Goal: Task Accomplishment & Management: Complete application form

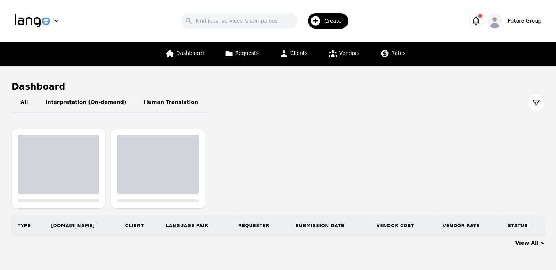
click at [330, 21] on span "Create" at bounding box center [335, 20] width 22 height 7
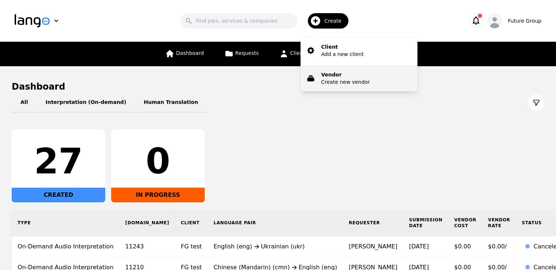
click at [334, 78] on p "Create new vendor" at bounding box center [345, 81] width 49 height 7
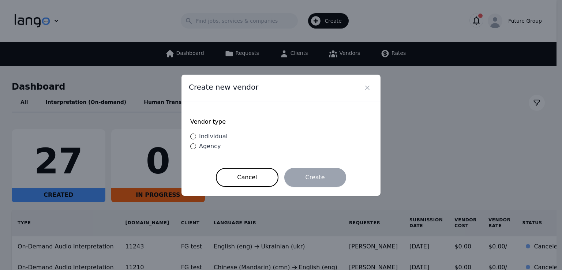
click at [195, 141] on label "Individual" at bounding box center [208, 136] width 37 height 9
click at [195, 139] on input "Individual" at bounding box center [193, 136] width 6 height 6
radio input "true"
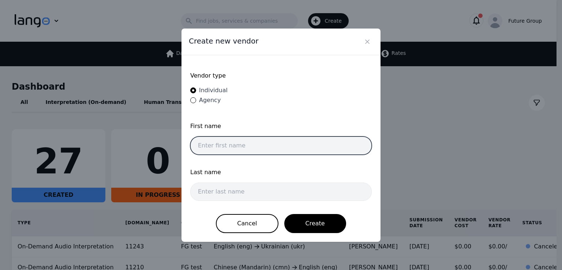
click at [257, 143] on input "text" at bounding box center [280, 145] width 181 height 18
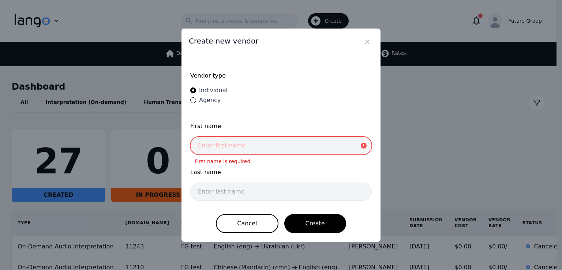
paste input "[PERSON_NAME]"
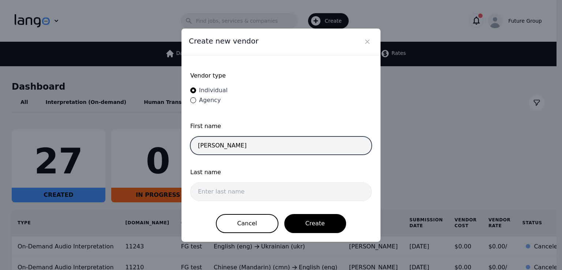
drag, startPoint x: 247, startPoint y: 145, endPoint x: 219, endPoint y: 148, distance: 28.3
click at [219, 148] on input "[PERSON_NAME]" at bounding box center [280, 145] width 181 height 18
type input "Kirubel"
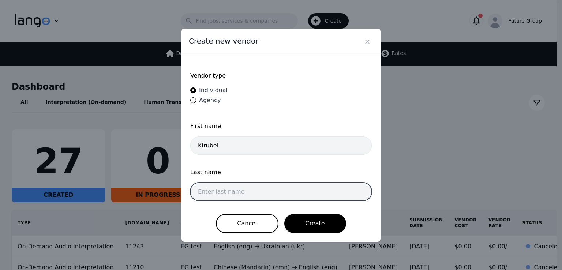
click at [238, 189] on input "text" at bounding box center [280, 192] width 181 height 18
paste input "Abraham"
type input "Abraham"
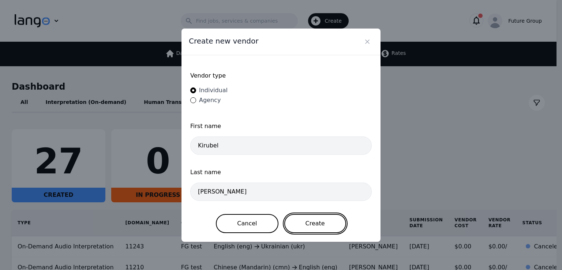
click at [302, 215] on button "Create" at bounding box center [315, 223] width 62 height 19
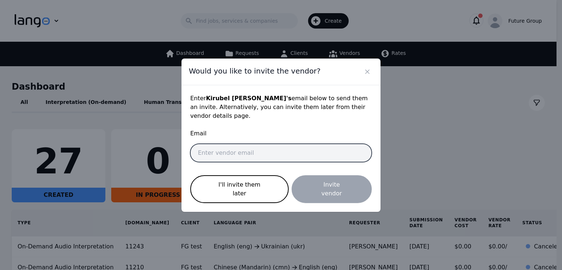
click at [261, 157] on input "email" at bounding box center [280, 153] width 181 height 18
paste input "A"
type input "A"
paste input "A"
type input "A"
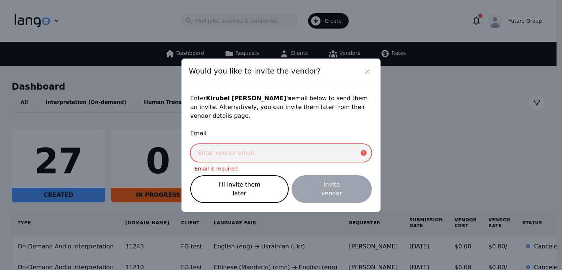
paste input "kirubel.ambaye@future-group.com"
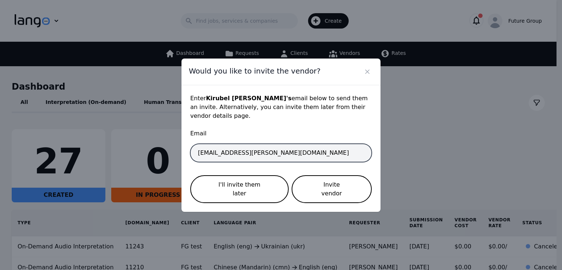
type input "kirubel.ambaye@future-group.com"
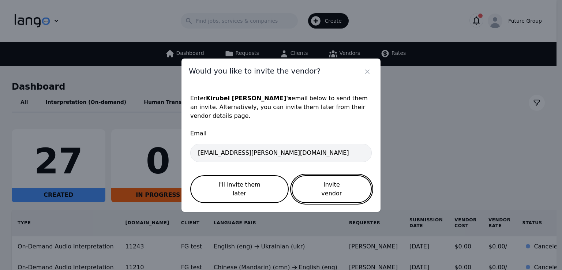
click at [330, 188] on button "Invite vendor" at bounding box center [331, 189] width 80 height 28
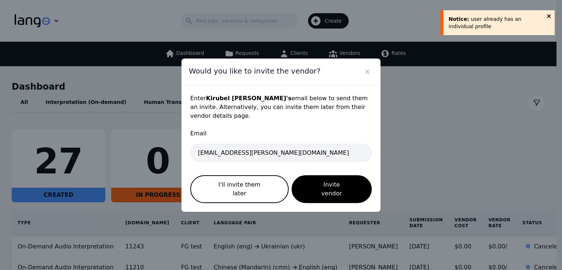
click at [549, 18] on div "Notice: user already has an individual profile" at bounding box center [497, 21] width 117 height 31
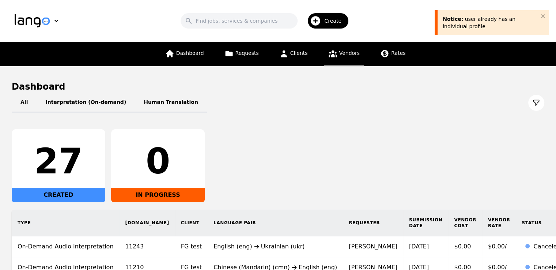
click at [339, 63] on link "Vendors" at bounding box center [344, 54] width 40 height 25
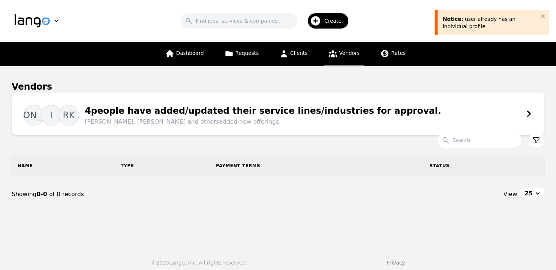
click at [476, 93] on div "JO I RK 4 people have added/updated their service lines/industries for approval…" at bounding box center [278, 114] width 533 height 42
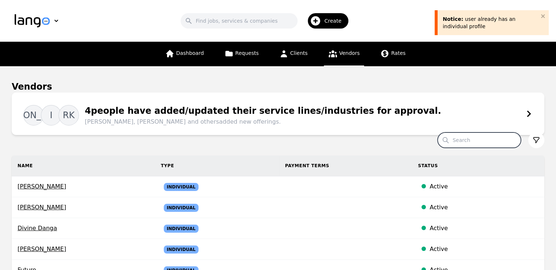
click at [483, 139] on input "Search" at bounding box center [479, 139] width 83 height 15
paste input "kirubel.ambaye@future-group.com"
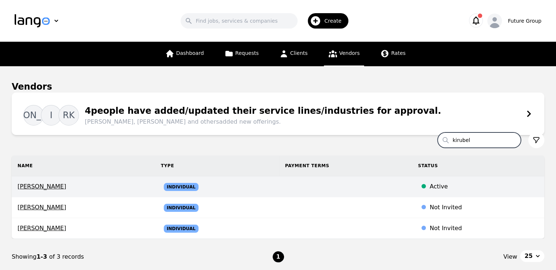
type input "kirubel"
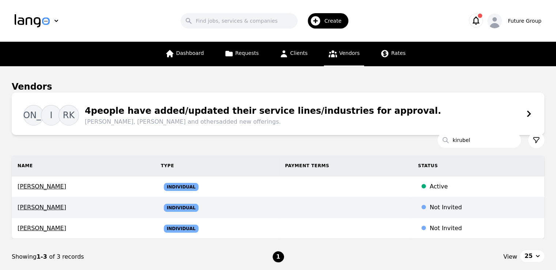
drag, startPoint x: 50, startPoint y: 208, endPoint x: 368, endPoint y: 210, distance: 317.8
click at [368, 210] on td at bounding box center [345, 207] width 133 height 21
click at [37, 208] on span "Kirubel Ambaye" at bounding box center [84, 207] width 132 height 9
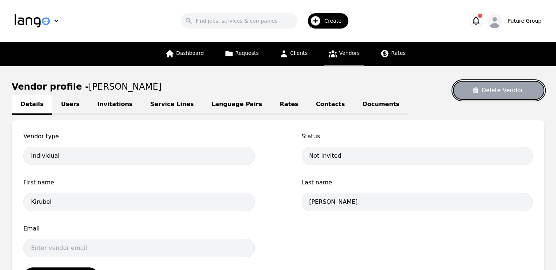
click at [495, 86] on button "Delete Vendor" at bounding box center [498, 90] width 91 height 19
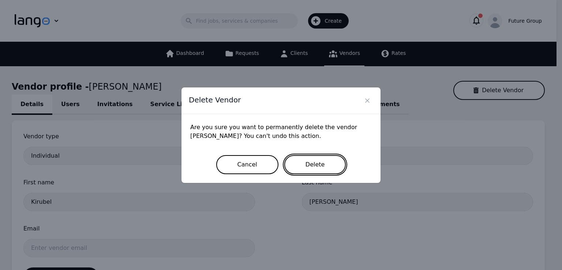
click at [297, 167] on button "Delete" at bounding box center [315, 164] width 62 height 19
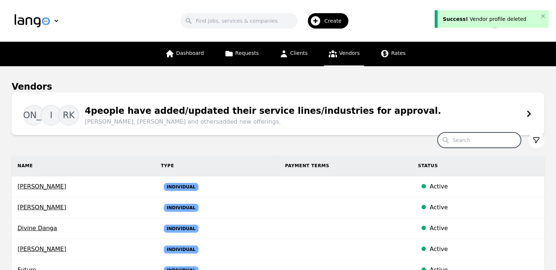
click at [484, 145] on input "Search" at bounding box center [479, 139] width 83 height 15
paste input "kirubel.ambaye@future-group.com"
type input "kirubel"
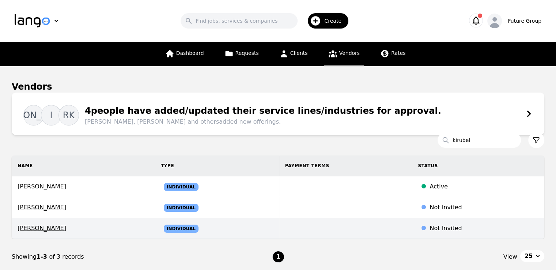
click at [48, 227] on span "Kirubel Abraham" at bounding box center [84, 228] width 132 height 9
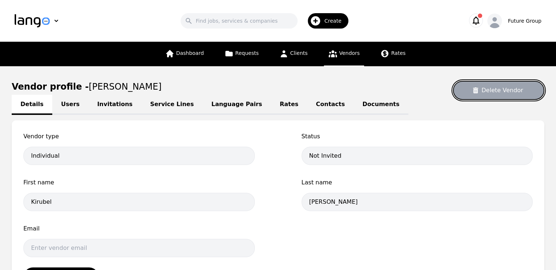
click at [496, 94] on button "Delete Vendor" at bounding box center [498, 90] width 91 height 19
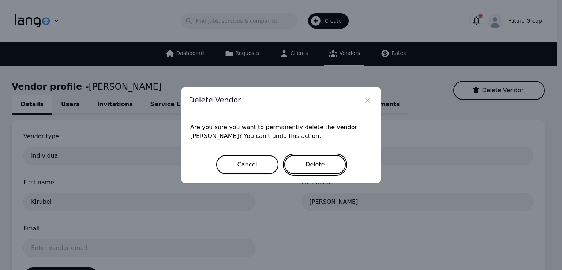
click at [302, 169] on button "Delete" at bounding box center [315, 164] width 62 height 19
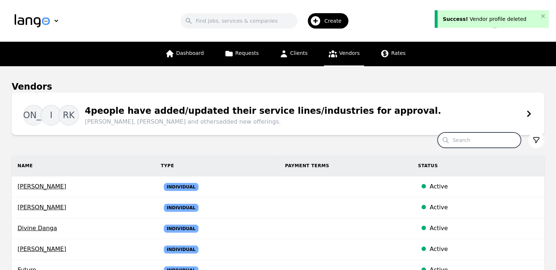
click at [488, 142] on input "Search" at bounding box center [479, 139] width 83 height 15
paste input "kirubel.ambaye@future-group.com"
type input "kirubel"
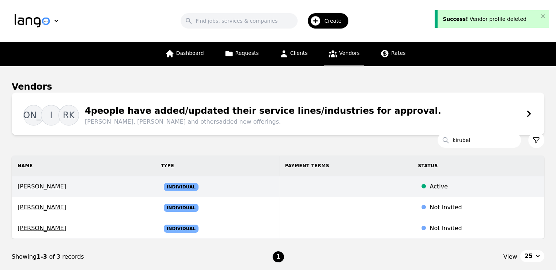
click at [37, 188] on span "Kirubel Abraham" at bounding box center [84, 186] width 132 height 9
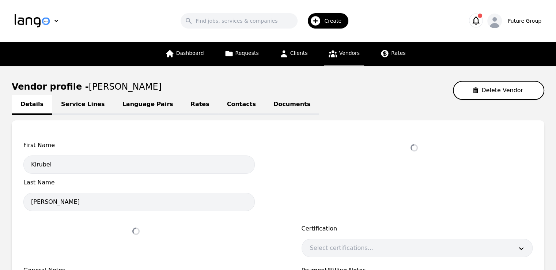
select select "active"
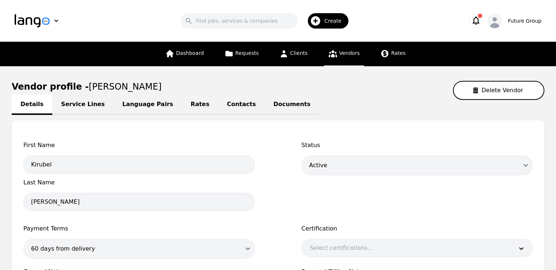
click at [114, 101] on link "Language Pairs" at bounding box center [148, 105] width 68 height 20
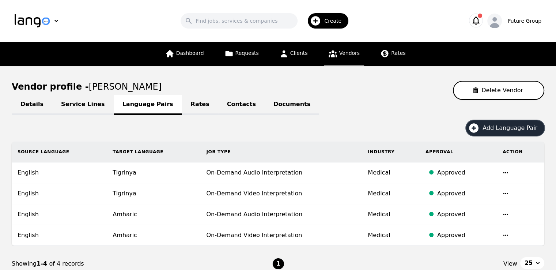
click at [518, 131] on span "Add Language Pair" at bounding box center [513, 128] width 60 height 9
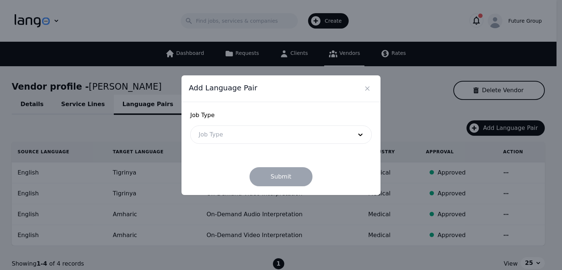
click at [238, 131] on div at bounding box center [270, 135] width 159 height 18
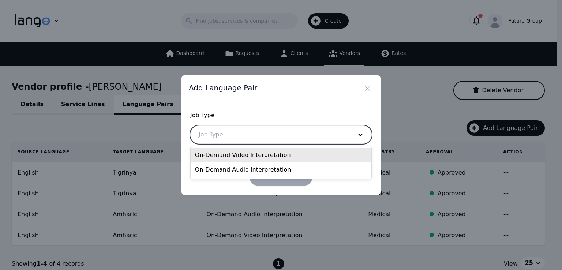
click at [224, 158] on div "On-Demand Video Interpretation" at bounding box center [281, 155] width 181 height 15
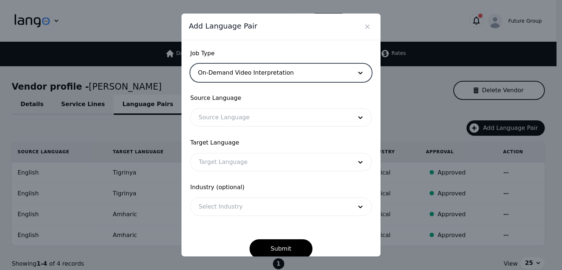
click at [230, 119] on div at bounding box center [270, 118] width 159 height 18
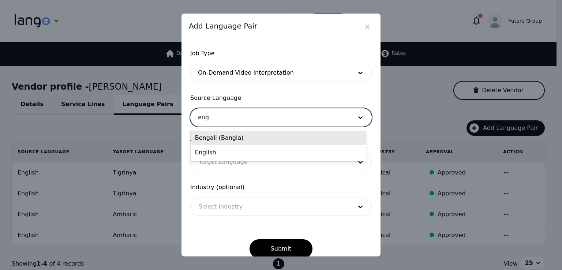
type input "engl"
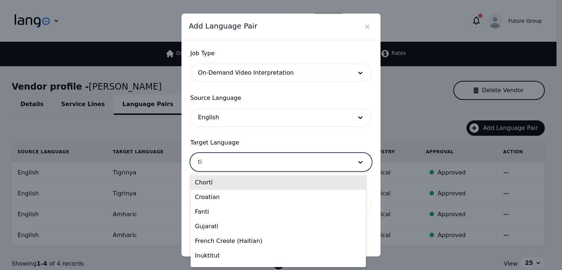
type input "tig"
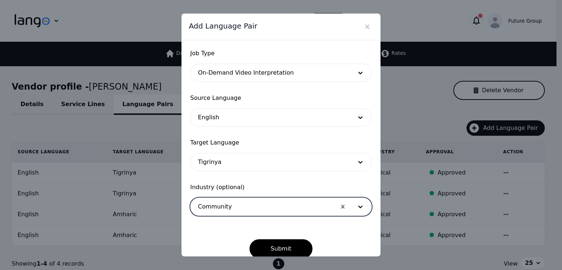
click at [249, 239] on button "Submit" at bounding box center [280, 248] width 63 height 19
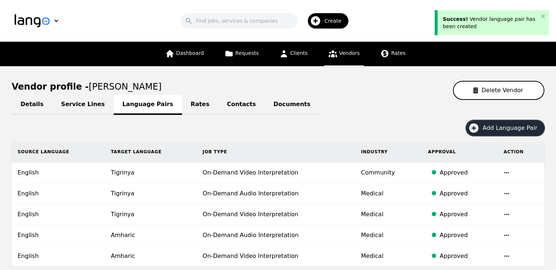
click at [511, 128] on span "Add Language Pair" at bounding box center [513, 128] width 60 height 9
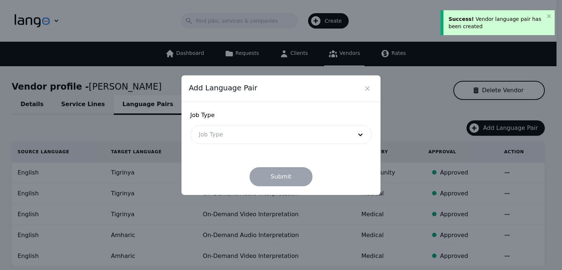
click at [274, 133] on div at bounding box center [270, 135] width 159 height 18
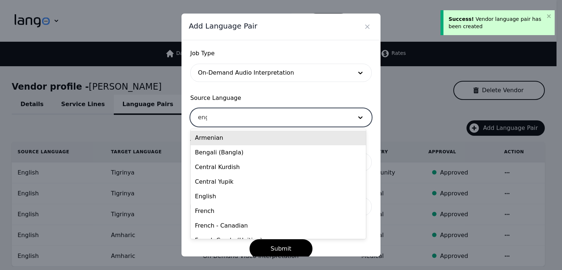
type input "engl"
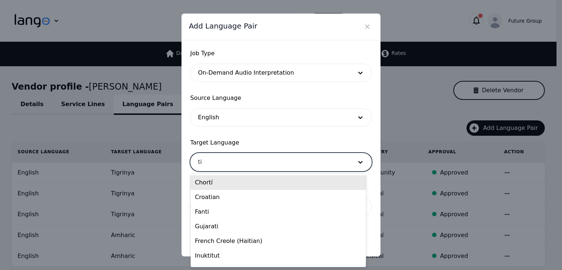
type input "tig"
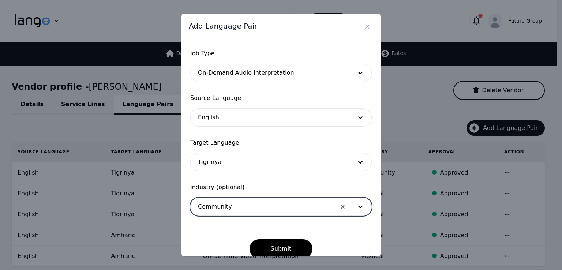
click at [249, 239] on button "Submit" at bounding box center [280, 248] width 63 height 19
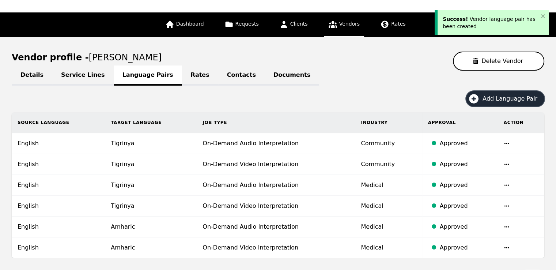
scroll to position [27, 0]
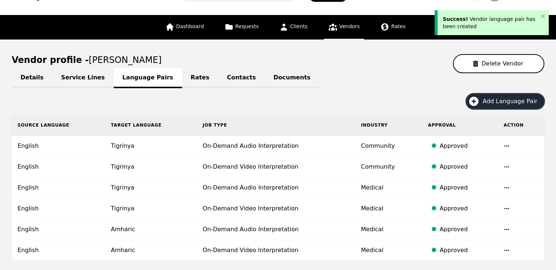
click at [480, 104] on icon "button" at bounding box center [474, 101] width 12 height 12
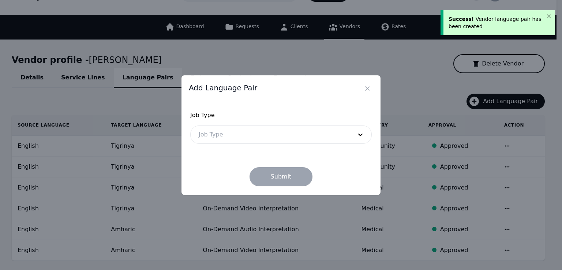
click at [238, 133] on div at bounding box center [270, 135] width 159 height 18
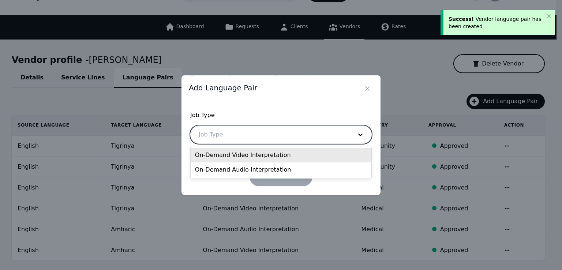
click at [236, 154] on div "On-Demand Video Interpretation" at bounding box center [281, 155] width 181 height 15
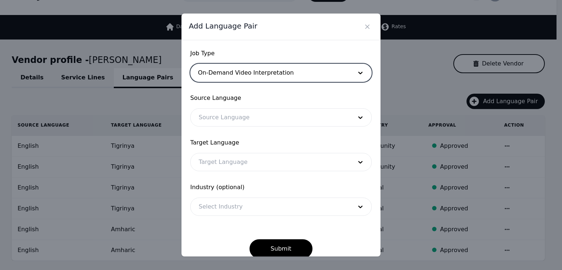
click at [223, 122] on div at bounding box center [270, 118] width 159 height 18
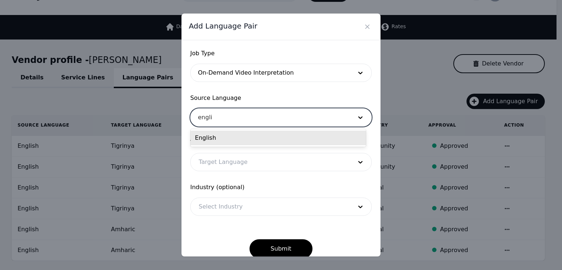
type input "englis"
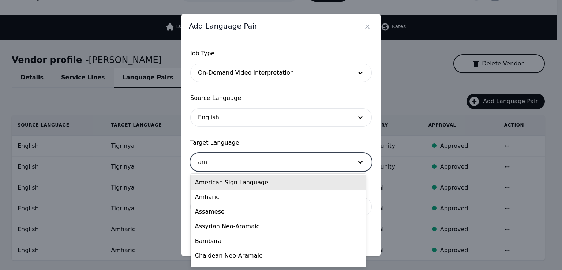
type input "amh"
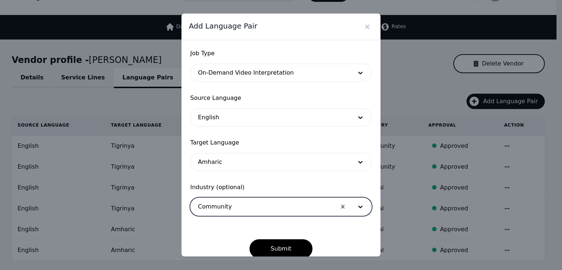
click at [249, 239] on button "Submit" at bounding box center [280, 248] width 63 height 19
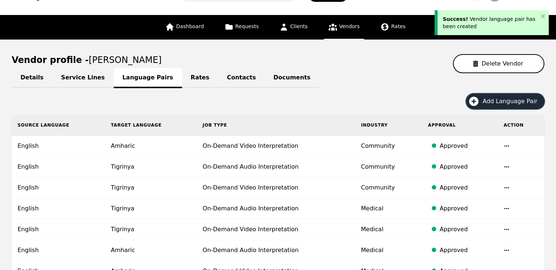
click at [483, 107] on button "Add Language Pair" at bounding box center [505, 101] width 78 height 15
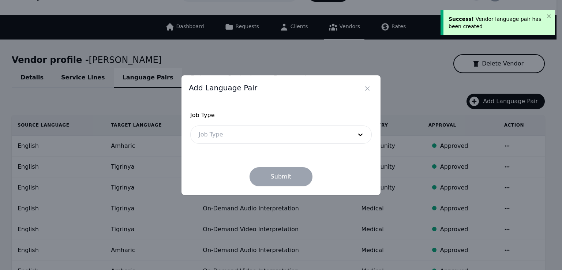
click at [223, 131] on div at bounding box center [270, 135] width 159 height 18
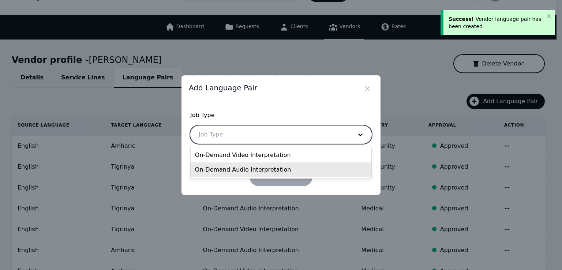
click at [233, 172] on div "On-Demand Audio Interpretation" at bounding box center [281, 169] width 181 height 15
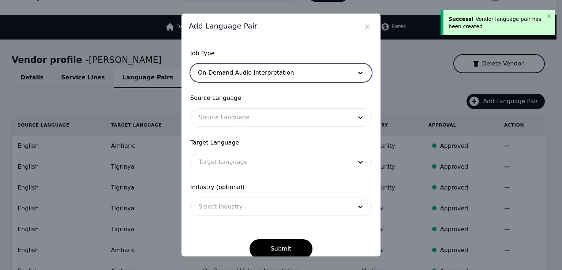
click at [217, 124] on div at bounding box center [270, 118] width 159 height 18
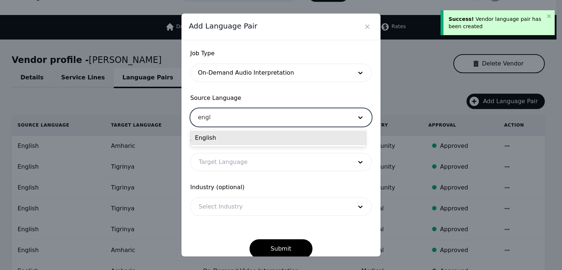
type input "engli"
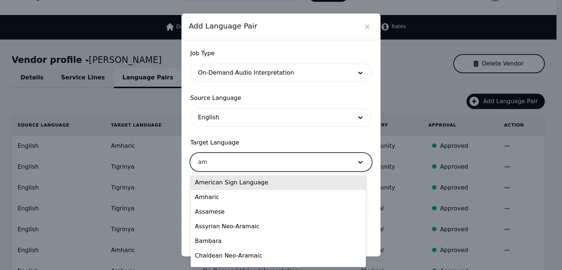
type input "amh"
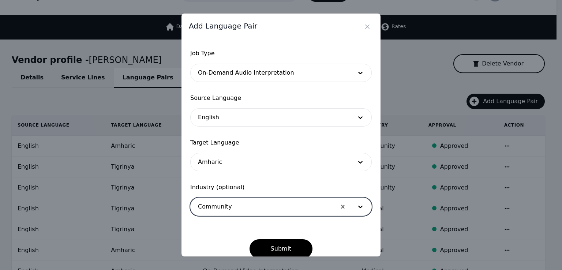
click at [249, 239] on button "Submit" at bounding box center [280, 248] width 63 height 19
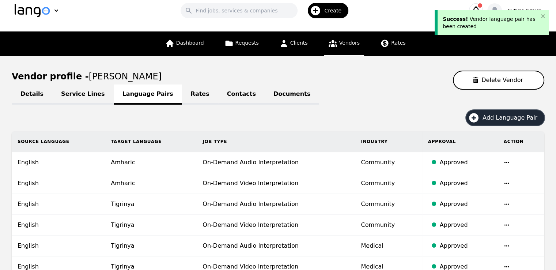
scroll to position [0, 0]
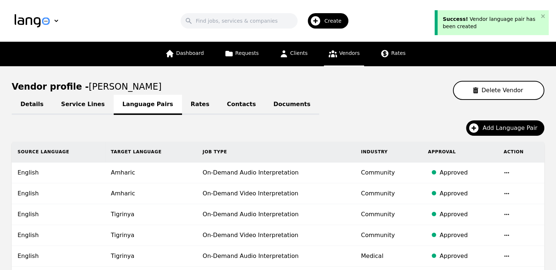
click at [339, 56] on span "Vendors" at bounding box center [349, 53] width 20 height 6
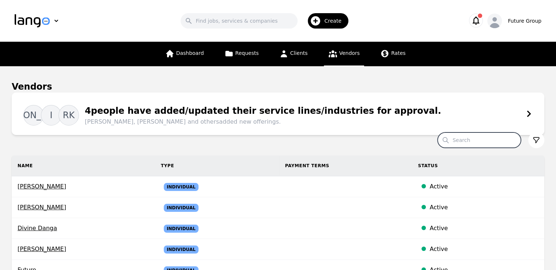
click at [475, 138] on input "Search" at bounding box center [479, 139] width 83 height 15
paste input "[PERSON_NAME]"
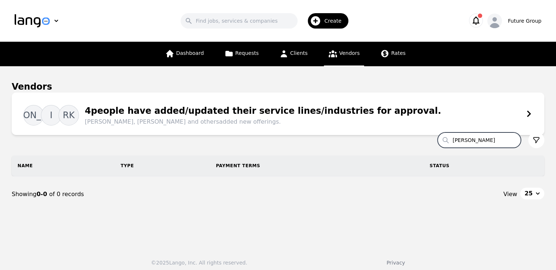
type input "[PERSON_NAME]"
click at [344, 21] on span "Create" at bounding box center [335, 20] width 22 height 7
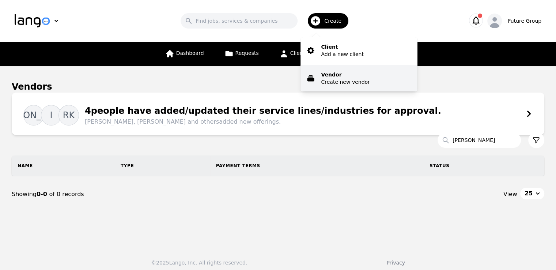
click at [351, 78] on p "Create new vendor" at bounding box center [345, 81] width 49 height 7
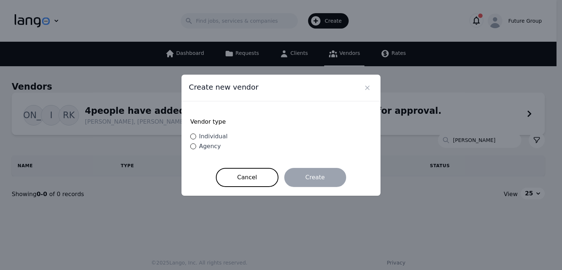
click at [219, 137] on span "Individual" at bounding box center [213, 136] width 29 height 7
click at [196, 137] on input "Individual" at bounding box center [193, 136] width 6 height 6
radio input "true"
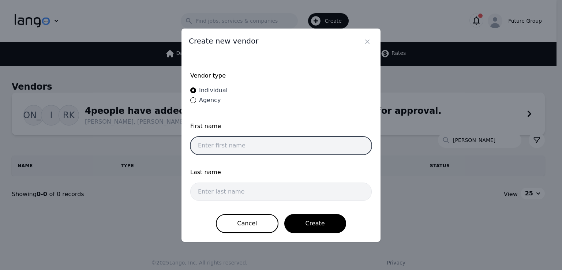
click at [281, 151] on input "text" at bounding box center [280, 145] width 181 height 18
paste input "[PERSON_NAME]"
drag, startPoint x: 270, startPoint y: 148, endPoint x: 222, endPoint y: 149, distance: 48.7
click at [222, 149] on input "[PERSON_NAME]" at bounding box center [280, 145] width 181 height 18
type input "[PERSON_NAME]"
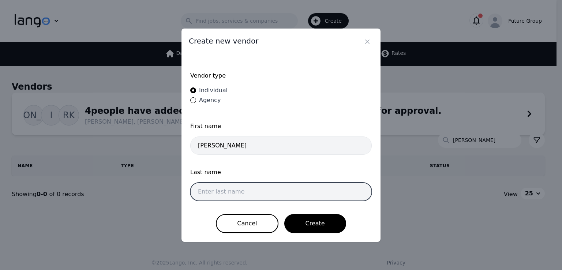
click at [247, 186] on input "text" at bounding box center [280, 192] width 181 height 18
paste input "[PERSON_NAME]"
type input "[PERSON_NAME]"
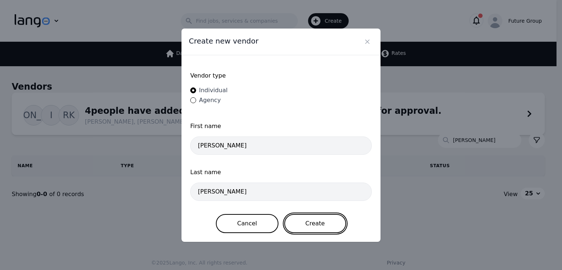
click at [309, 222] on button "Create" at bounding box center [315, 223] width 62 height 19
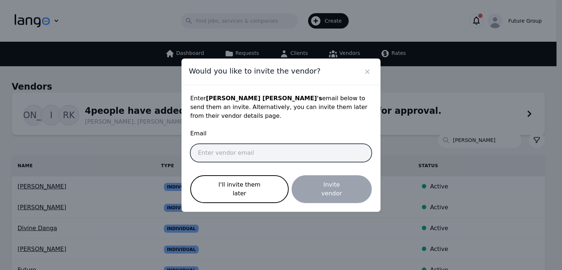
click at [245, 154] on input "email" at bounding box center [280, 153] width 181 height 18
paste input "[PERSON_NAME][EMAIL_ADDRESS][PERSON_NAME][DOMAIN_NAME]"
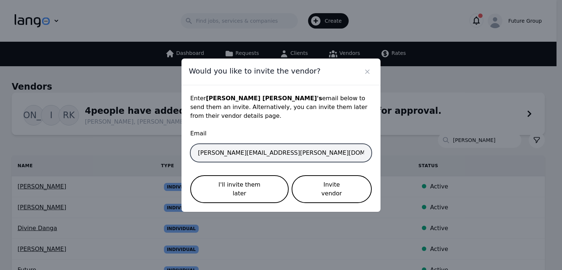
type input "[PERSON_NAME][EMAIL_ADDRESS][PERSON_NAME][DOMAIN_NAME]"
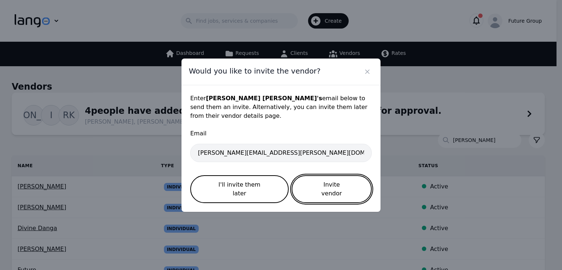
click at [327, 179] on button "Invite vendor" at bounding box center [331, 189] width 80 height 28
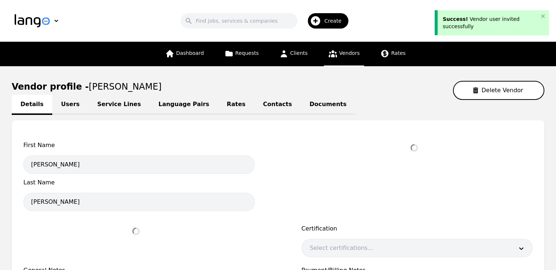
select select "active"
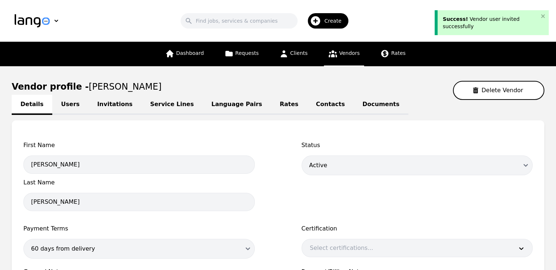
click at [203, 104] on link "Language Pairs" at bounding box center [237, 105] width 68 height 20
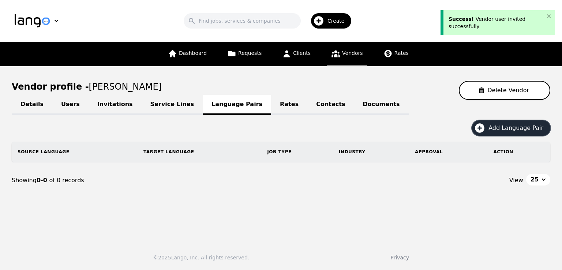
click at [505, 131] on span "Add Language Pair" at bounding box center [518, 128] width 60 height 9
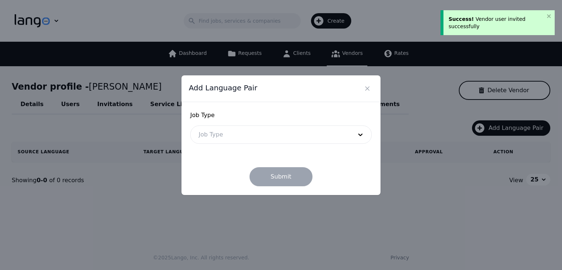
click at [217, 138] on div at bounding box center [270, 135] width 159 height 18
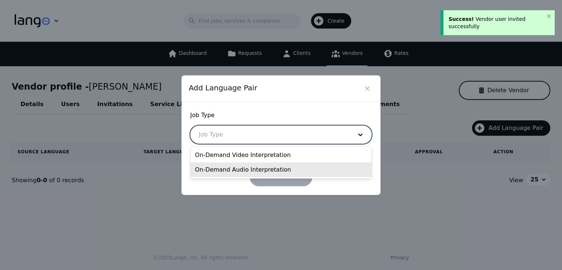
click at [231, 167] on div "On-Demand Audio Interpretation" at bounding box center [281, 169] width 181 height 15
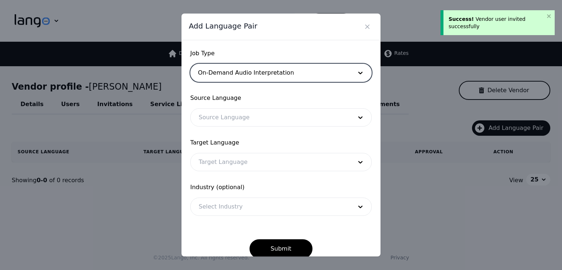
click at [221, 124] on div at bounding box center [270, 118] width 159 height 18
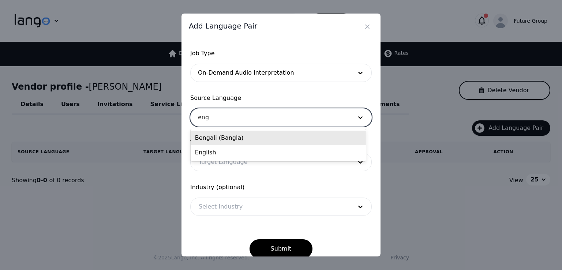
type input "engl"
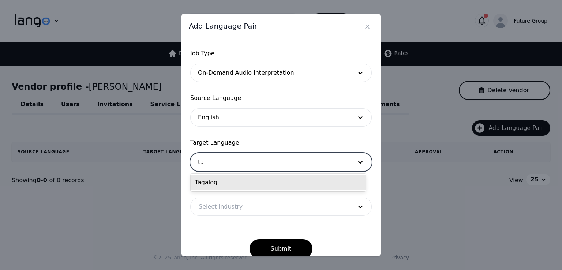
type input "t"
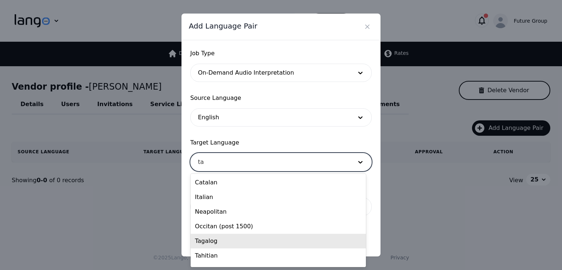
type input "t"
type input "g"
type input "t"
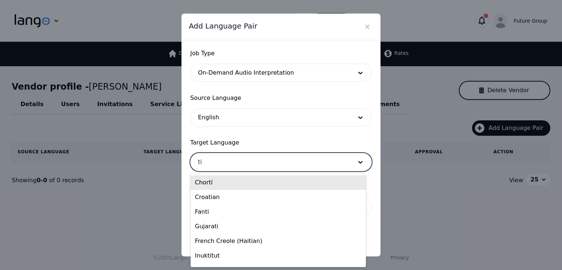
type input "tig"
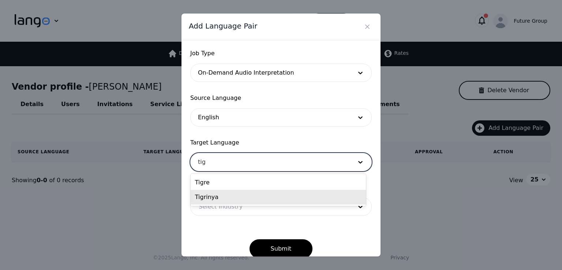
click at [217, 202] on div "Tigrinya" at bounding box center [278, 197] width 175 height 15
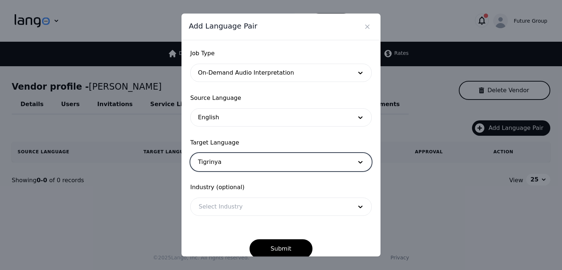
click at [263, 203] on div at bounding box center [270, 207] width 159 height 18
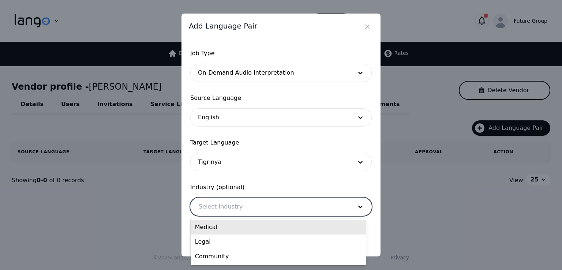
click at [243, 226] on div "Medical" at bounding box center [278, 227] width 175 height 15
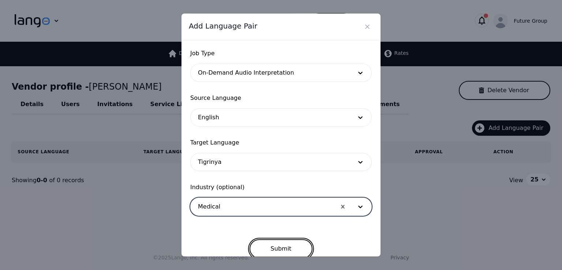
click at [285, 247] on button "Submit" at bounding box center [280, 248] width 63 height 19
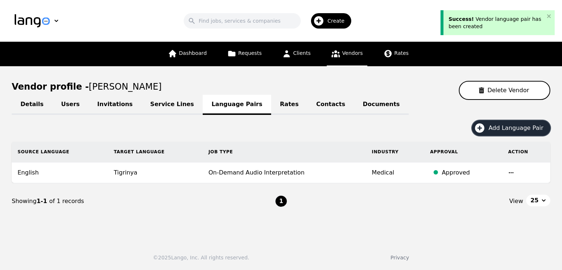
click at [520, 128] on span "Add Language Pair" at bounding box center [518, 128] width 60 height 9
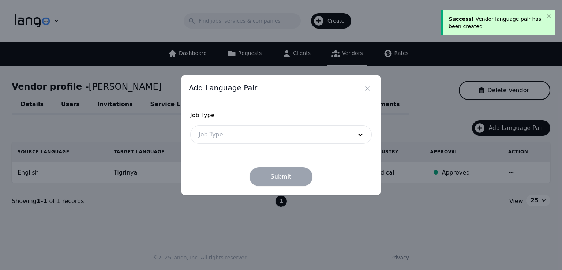
click at [251, 141] on div at bounding box center [270, 135] width 159 height 18
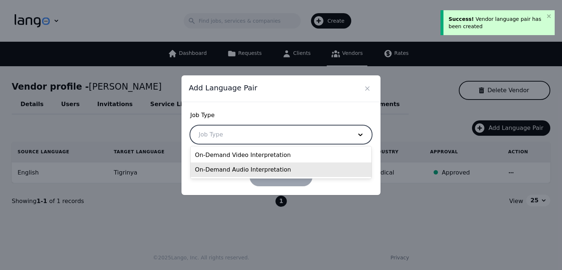
click at [255, 167] on div "On-Demand Audio Interpretation" at bounding box center [281, 169] width 181 height 15
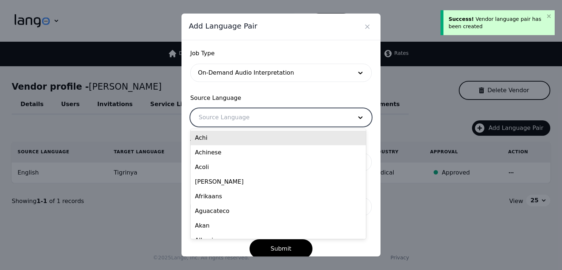
click at [233, 119] on div at bounding box center [270, 118] width 159 height 18
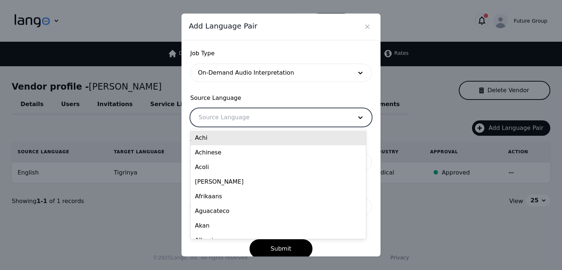
click at [224, 119] on div at bounding box center [270, 118] width 159 height 18
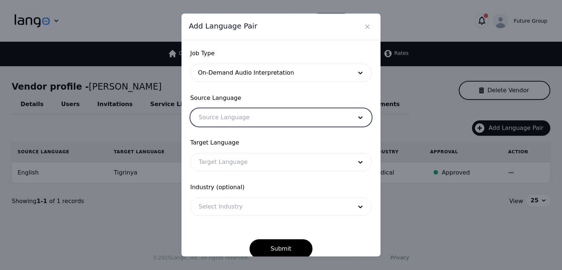
click at [224, 119] on div at bounding box center [270, 118] width 159 height 18
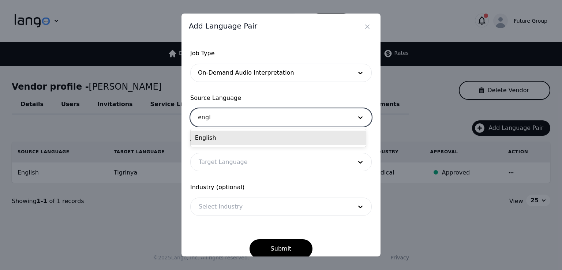
type input "engli"
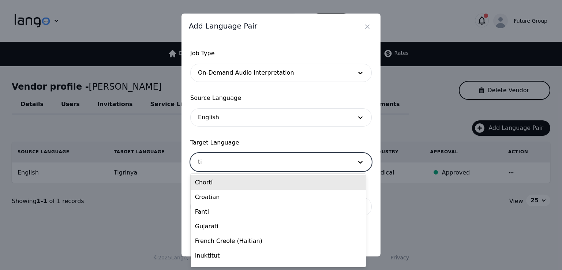
type input "tig"
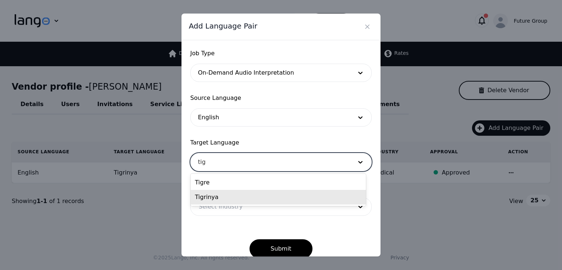
click at [249, 198] on div "Tigrinya" at bounding box center [278, 197] width 175 height 15
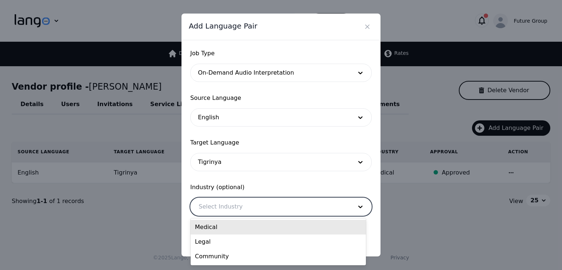
click at [249, 208] on div at bounding box center [270, 207] width 159 height 18
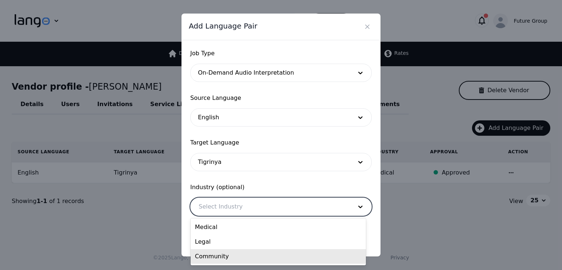
click at [231, 255] on div "Community" at bounding box center [278, 256] width 175 height 15
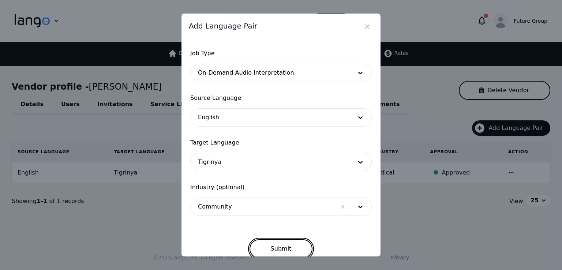
click at [278, 245] on button "Submit" at bounding box center [280, 248] width 63 height 19
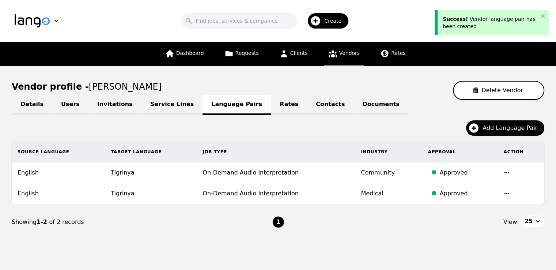
click at [70, 127] on div "Add Language Pair" at bounding box center [278, 130] width 533 height 21
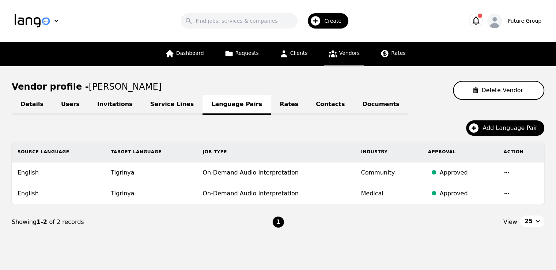
click at [339, 52] on span "Vendors" at bounding box center [349, 53] width 20 height 6
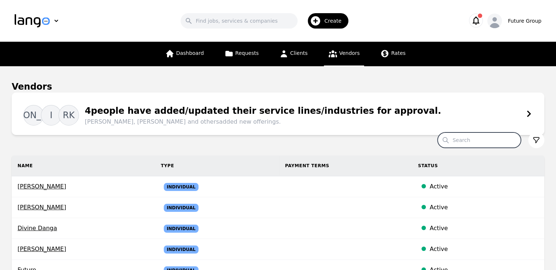
click at [484, 140] on input "Search" at bounding box center [479, 139] width 83 height 15
paste input "Jiregna Taye"
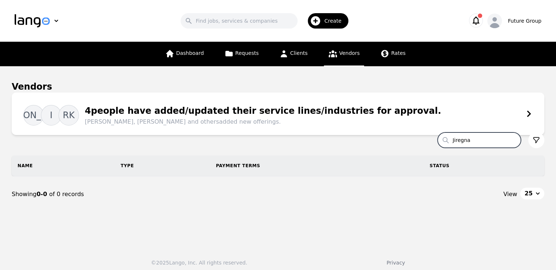
type input "Jiregna"
click at [329, 21] on span "Create" at bounding box center [335, 20] width 22 height 7
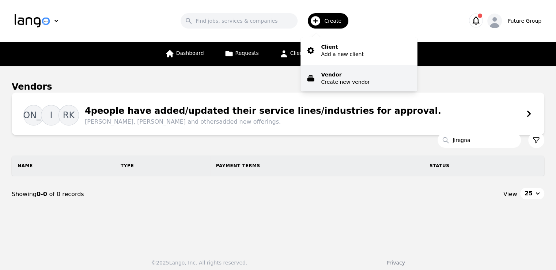
click at [344, 80] on p "Create new vendor" at bounding box center [345, 81] width 49 height 7
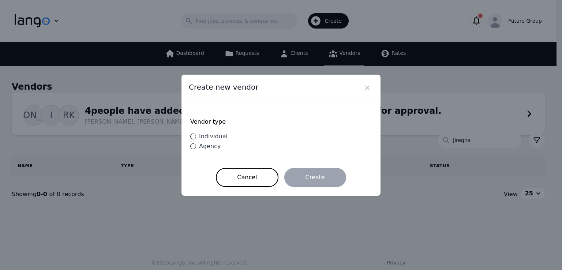
click at [215, 137] on span "Individual" at bounding box center [213, 136] width 29 height 7
click at [196, 137] on input "Individual" at bounding box center [193, 136] width 6 height 6
radio input "true"
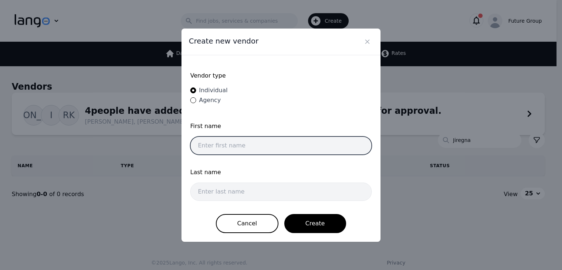
click at [269, 148] on input "text" at bounding box center [280, 145] width 181 height 18
paste input "Jiregna Taye"
drag, startPoint x: 255, startPoint y: 145, endPoint x: 219, endPoint y: 146, distance: 35.9
click at [219, 146] on input "Jiregna Taye" at bounding box center [280, 145] width 181 height 18
type input "Jiregna"
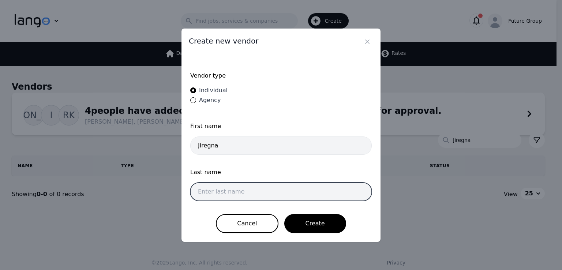
click at [228, 191] on input "text" at bounding box center [280, 192] width 181 height 18
paste input "Taye"
type input "Taye"
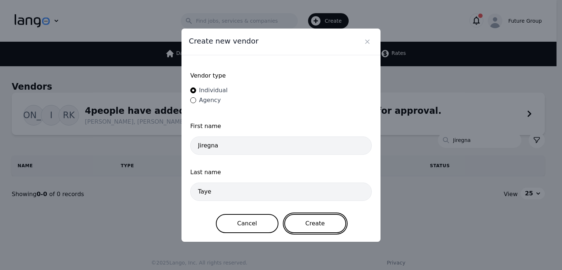
click at [316, 222] on button "Create" at bounding box center [315, 223] width 62 height 19
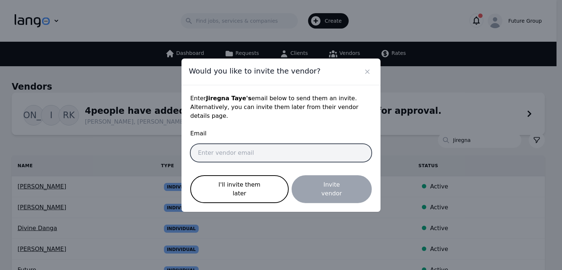
click at [243, 154] on input "email" at bounding box center [280, 153] width 181 height 18
paste input "[EMAIL_ADDRESS][DOMAIN_NAME]"
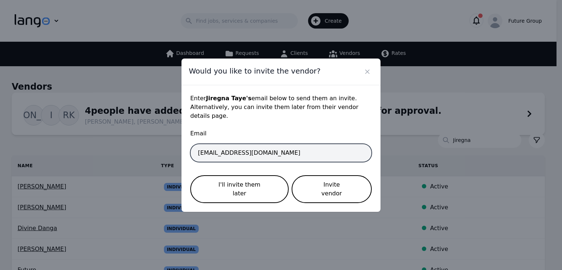
type input "[EMAIL_ADDRESS][DOMAIN_NAME]"
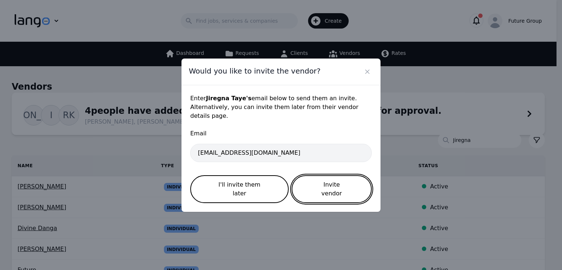
click at [347, 186] on button "Invite vendor" at bounding box center [331, 189] width 80 height 28
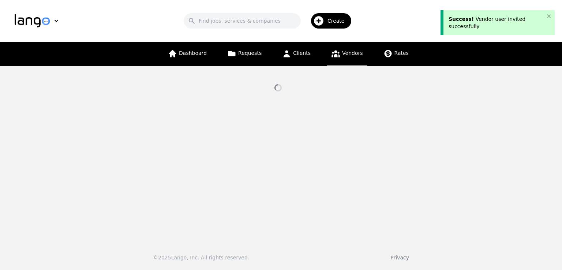
select select "active"
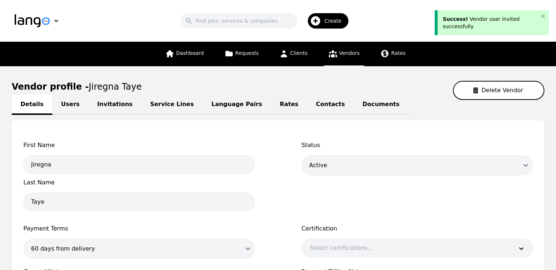
click at [207, 101] on link "Language Pairs" at bounding box center [237, 105] width 68 height 20
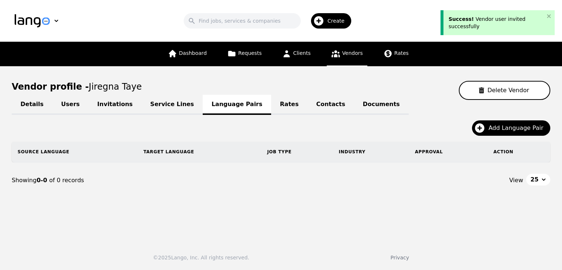
click at [475, 131] on div "Add Language Pair" at bounding box center [281, 130] width 538 height 21
click at [490, 131] on button "Add Language Pair" at bounding box center [511, 127] width 78 height 15
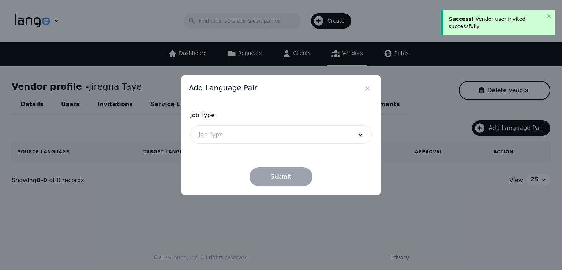
click at [203, 144] on form "Job Type Job Type Submit" at bounding box center [280, 148] width 181 height 75
click at [210, 140] on div at bounding box center [270, 135] width 159 height 18
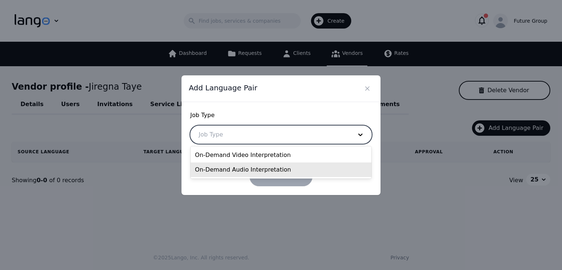
click at [231, 167] on div "On-Demand Audio Interpretation" at bounding box center [281, 169] width 181 height 15
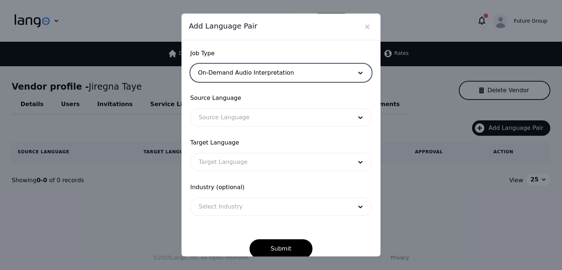
click at [219, 128] on form "Job Type option On-Demand Audio Interpretation, selected. On-Demand Audio Inter…" at bounding box center [280, 153] width 181 height 209
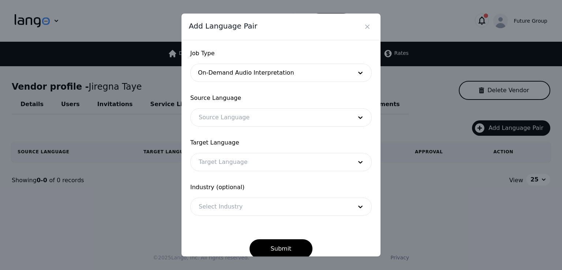
click at [219, 127] on form "Job Type On-Demand Audio Interpretation Source Language Source Language Target …" at bounding box center [280, 153] width 181 height 209
click at [218, 123] on div at bounding box center [270, 118] width 159 height 18
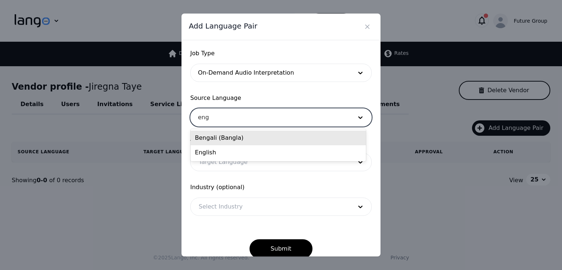
type input "engl"
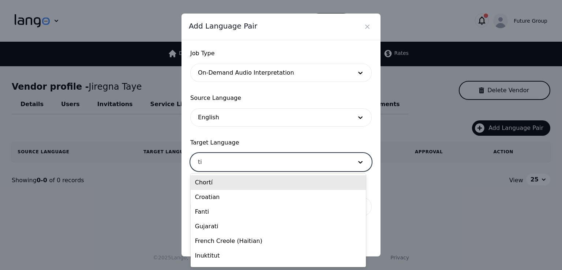
type input "tig"
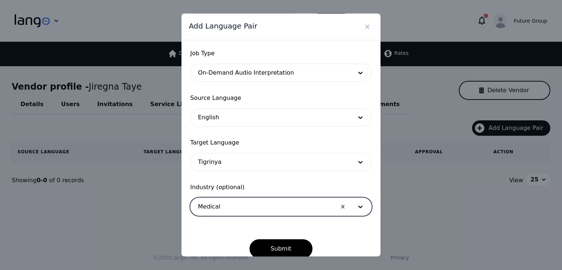
click at [249, 239] on button "Submit" at bounding box center [280, 248] width 63 height 19
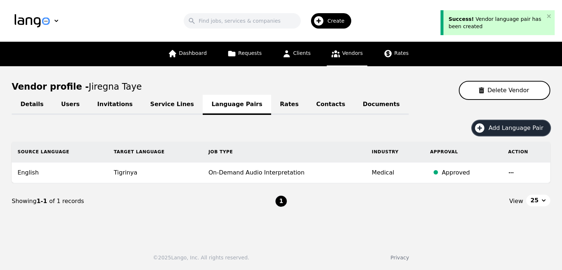
click at [483, 127] on icon "button" at bounding box center [480, 128] width 10 height 10
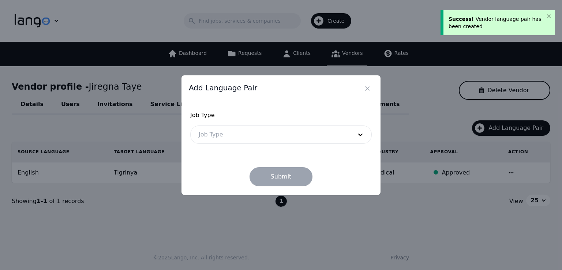
click at [210, 133] on div at bounding box center [270, 135] width 159 height 18
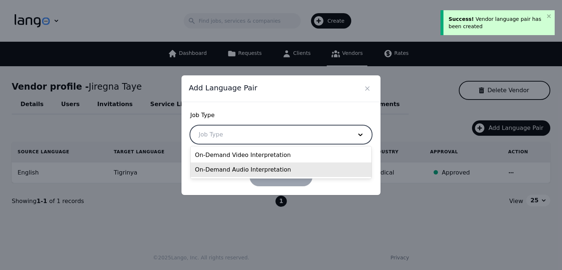
click at [235, 167] on div "On-Demand Audio Interpretation" at bounding box center [281, 169] width 181 height 15
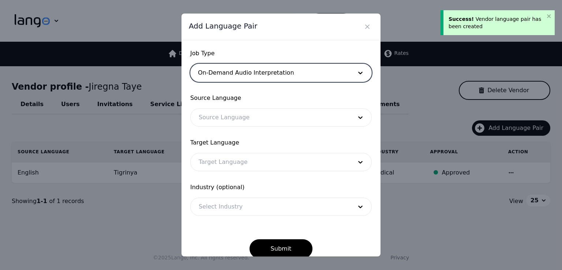
click at [222, 127] on form "Job Type option On-Demand Audio Interpretation, selected. On-Demand Audio Inter…" at bounding box center [280, 153] width 181 height 209
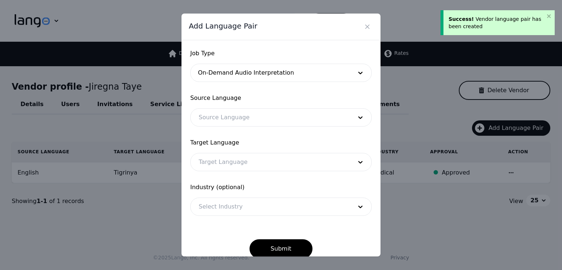
click at [222, 124] on div at bounding box center [270, 118] width 159 height 18
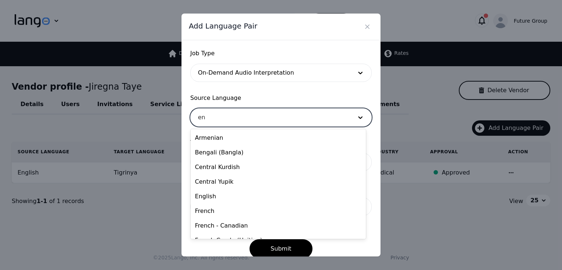
type input "eng"
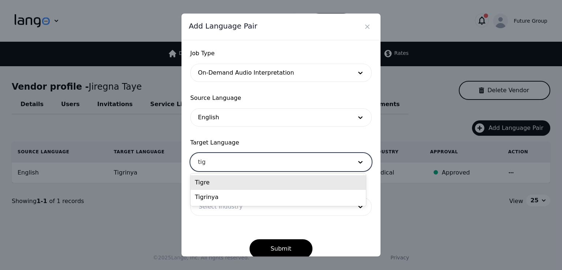
type input "tigr"
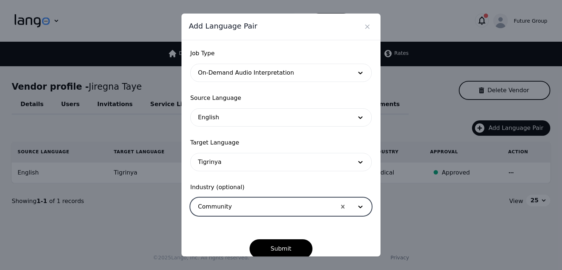
click at [249, 239] on button "Submit" at bounding box center [280, 248] width 63 height 19
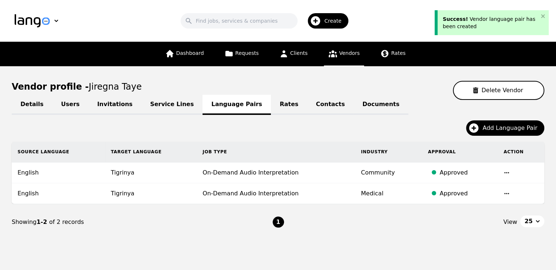
click at [496, 60] on div "Dashboard Requests Clients Vendors Rates" at bounding box center [278, 54] width 445 height 25
click at [336, 53] on link "Vendors" at bounding box center [344, 54] width 40 height 25
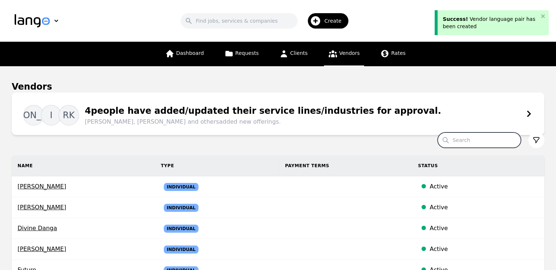
click at [486, 139] on input "Search" at bounding box center [479, 139] width 83 height 15
paste input "[PERSON_NAME]"
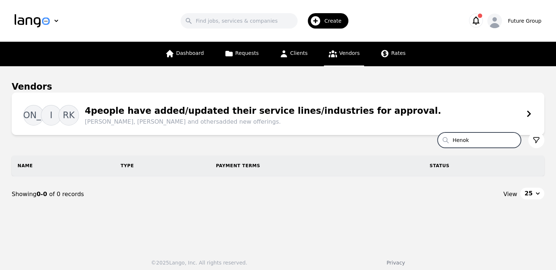
type input "Henok"
click at [328, 21] on span "Create" at bounding box center [335, 20] width 22 height 7
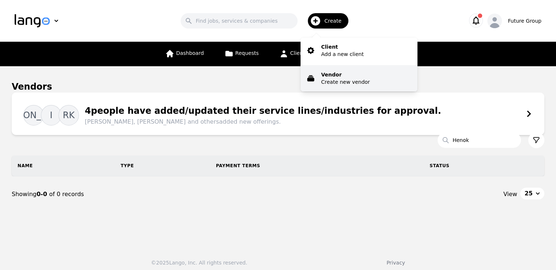
click at [343, 80] on p "Create new vendor" at bounding box center [345, 81] width 49 height 7
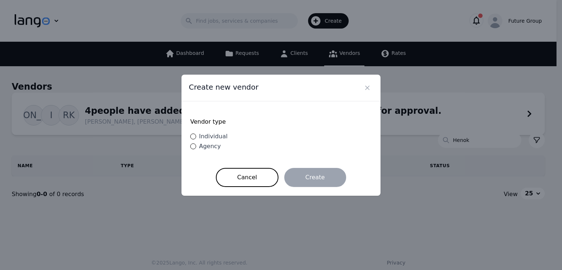
click at [217, 137] on span "Individual" at bounding box center [213, 136] width 29 height 7
click at [196, 137] on input "Individual" at bounding box center [193, 136] width 6 height 6
radio input "true"
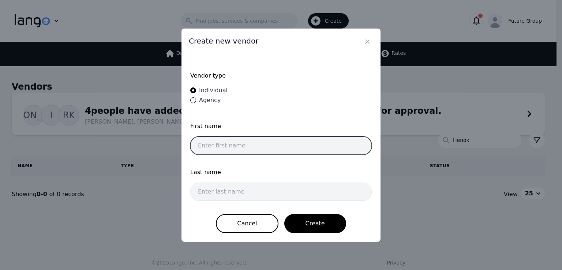
click at [271, 148] on input "text" at bounding box center [280, 145] width 181 height 18
paste input "[PERSON_NAME]"
drag, startPoint x: 269, startPoint y: 148, endPoint x: 216, endPoint y: 151, distance: 53.1
click at [216, 151] on input "[PERSON_NAME]" at bounding box center [280, 145] width 181 height 18
type input "Henok"
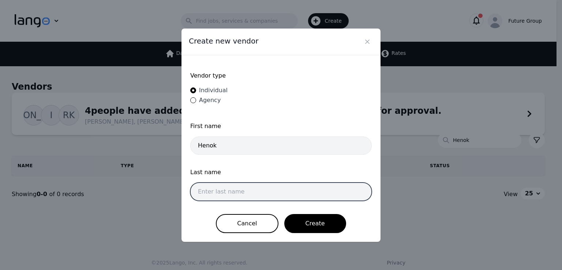
click at [234, 187] on input "text" at bounding box center [280, 192] width 181 height 18
paste input "[PERSON_NAME]"
type input "[PERSON_NAME]"
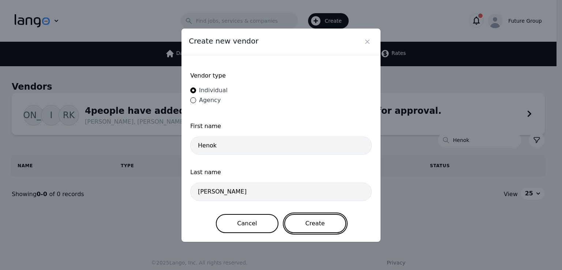
click at [309, 223] on button "Create" at bounding box center [315, 223] width 62 height 19
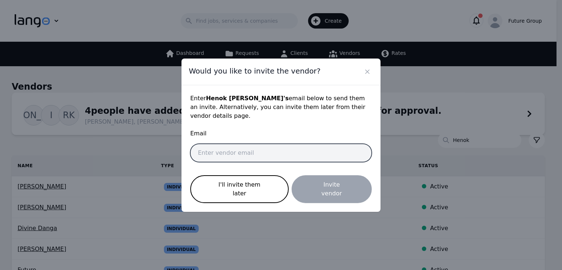
click at [250, 154] on input "email" at bounding box center [280, 153] width 181 height 18
paste input "[EMAIL_ADDRESS][PERSON_NAME][DOMAIN_NAME]"
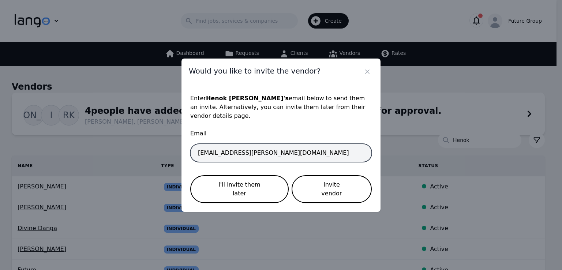
type input "[EMAIL_ADDRESS][PERSON_NAME][DOMAIN_NAME]"
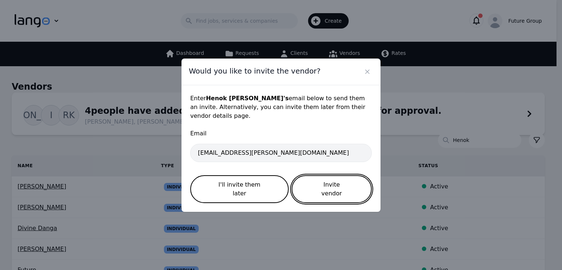
click at [344, 183] on button "Invite vendor" at bounding box center [331, 189] width 80 height 28
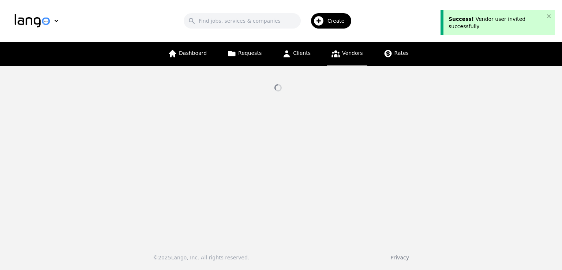
select select "active"
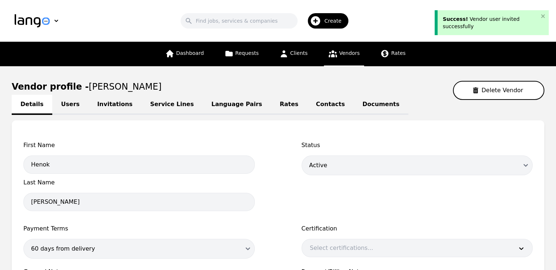
click at [215, 107] on link "Language Pairs" at bounding box center [237, 105] width 68 height 20
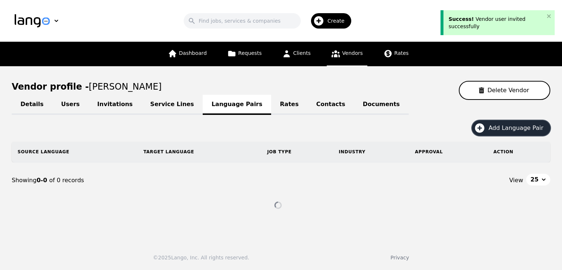
click at [516, 129] on span "Add Language Pair" at bounding box center [518, 128] width 60 height 9
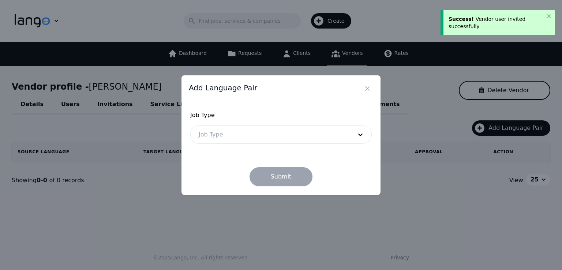
click at [221, 136] on div at bounding box center [270, 135] width 159 height 18
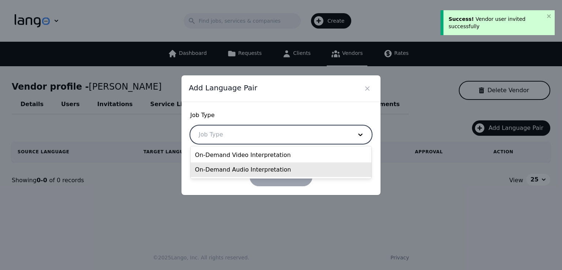
click at [235, 170] on div "On-Demand Audio Interpretation" at bounding box center [281, 169] width 181 height 15
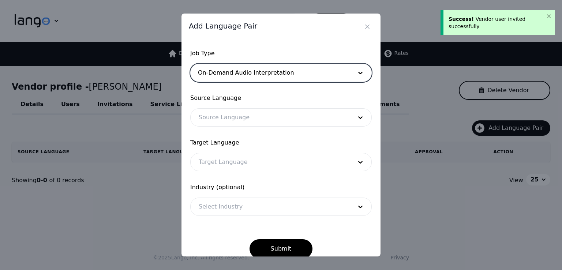
click at [211, 123] on div at bounding box center [270, 118] width 159 height 18
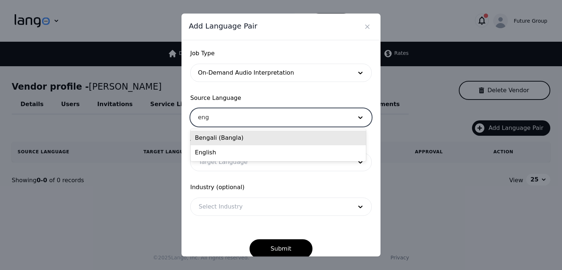
type input "engl"
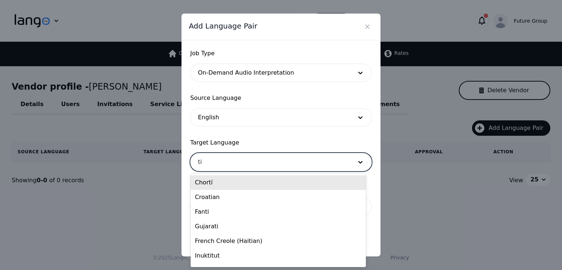
type input "tig"
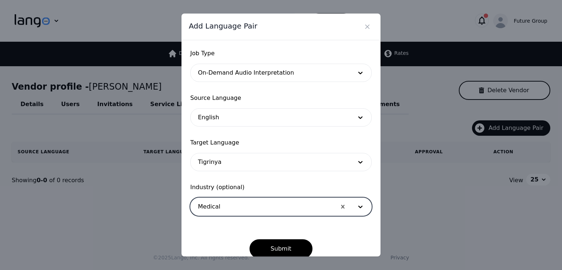
click at [249, 239] on button "Submit" at bounding box center [280, 248] width 63 height 19
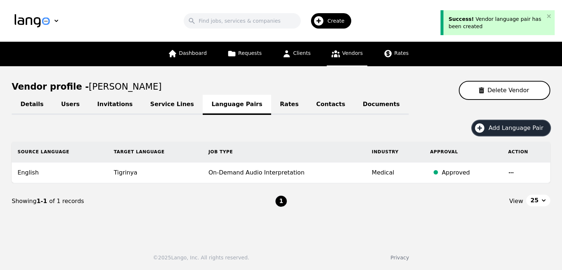
click at [529, 127] on span "Add Language Pair" at bounding box center [518, 128] width 60 height 9
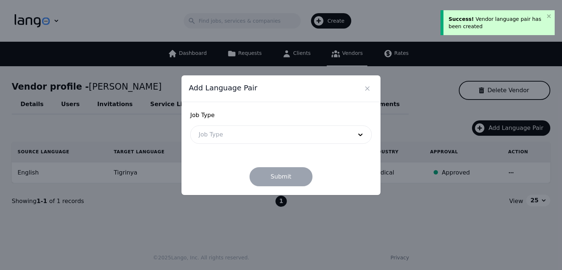
click at [213, 132] on div at bounding box center [270, 135] width 159 height 18
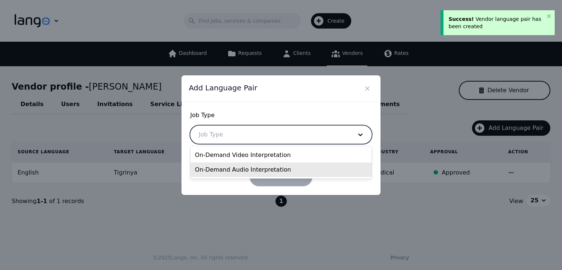
click at [236, 167] on div "On-Demand Audio Interpretation" at bounding box center [281, 169] width 181 height 15
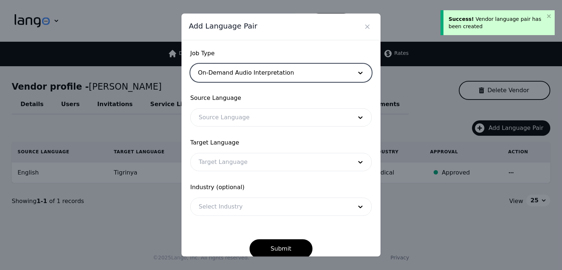
click at [213, 123] on div at bounding box center [270, 118] width 159 height 18
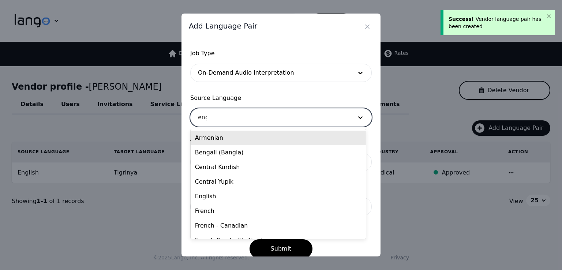
type input "engl"
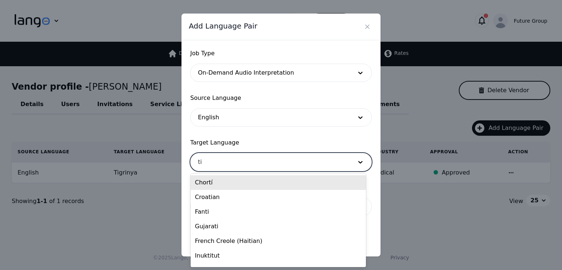
type input "tig"
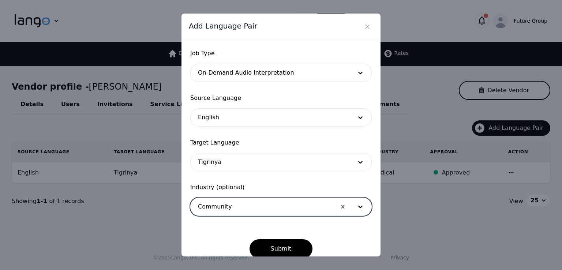
click at [249, 239] on button "Submit" at bounding box center [280, 248] width 63 height 19
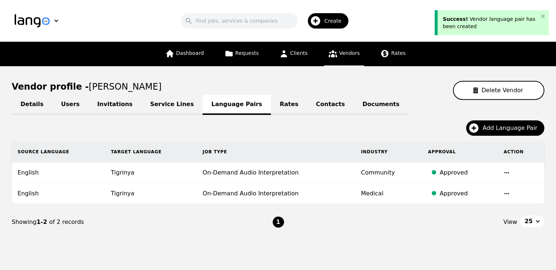
drag, startPoint x: 499, startPoint y: 58, endPoint x: 483, endPoint y: 53, distance: 16.4
click at [499, 58] on div "Dashboard Requests Clients Vendors Rates" at bounding box center [278, 54] width 445 height 25
click at [343, 62] on link "Vendors" at bounding box center [344, 54] width 40 height 25
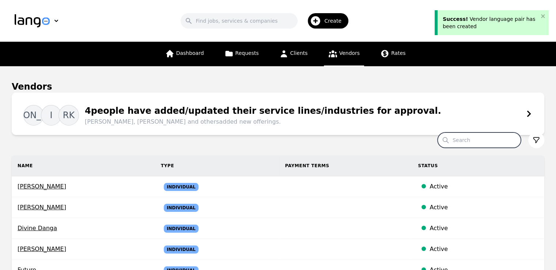
click at [486, 138] on input "Search" at bounding box center [479, 139] width 83 height 15
paste input "[PERSON_NAME]"
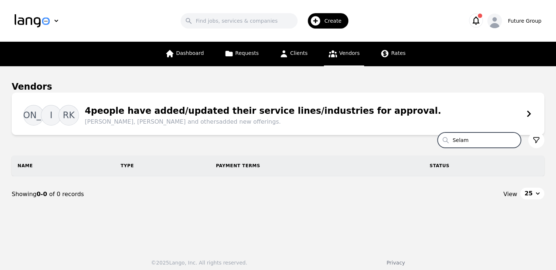
type input "Selam"
click at [325, 25] on div "Create" at bounding box center [328, 20] width 41 height 15
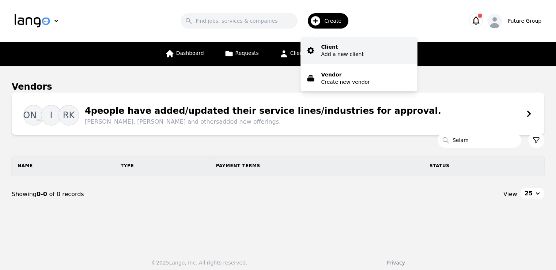
click at [334, 52] on p "Add a new client" at bounding box center [342, 53] width 42 height 7
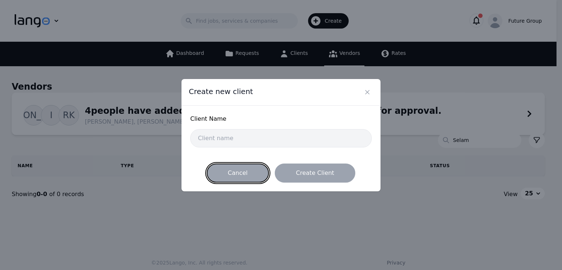
click at [246, 176] on button "Cancel" at bounding box center [238, 172] width 62 height 19
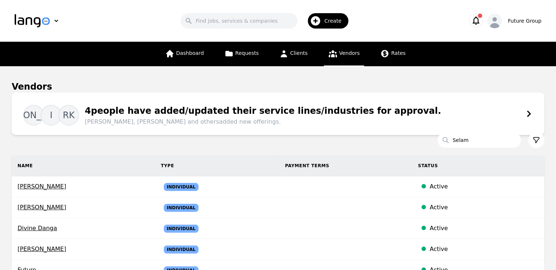
click at [333, 24] on span "Create" at bounding box center [335, 20] width 22 height 7
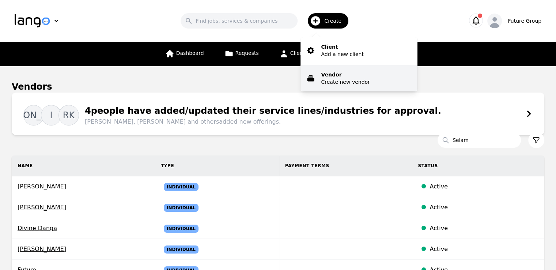
click at [339, 82] on p "Create new vendor" at bounding box center [345, 81] width 49 height 7
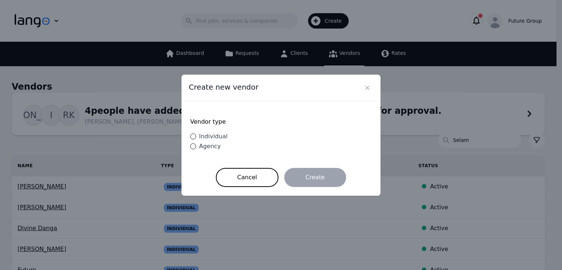
click at [206, 136] on span "Individual" at bounding box center [213, 136] width 29 height 7
click at [196, 136] on input "Individual" at bounding box center [193, 136] width 6 height 6
radio input "true"
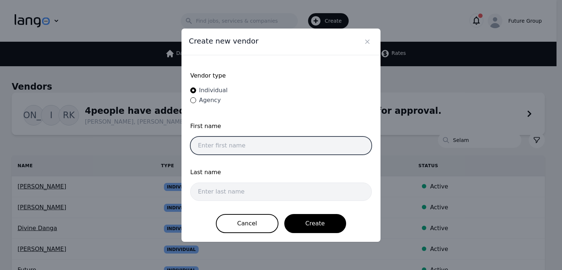
click at [266, 149] on input "text" at bounding box center [280, 145] width 181 height 18
paste input "[PERSON_NAME]"
type input "Selam"
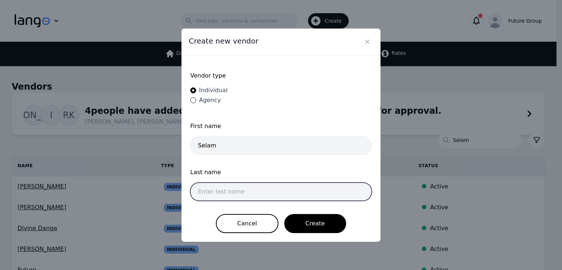
paste input "[PERSON_NAME]"
type input "[PERSON_NAME]"
click at [284, 214] on button "Create" at bounding box center [315, 223] width 62 height 19
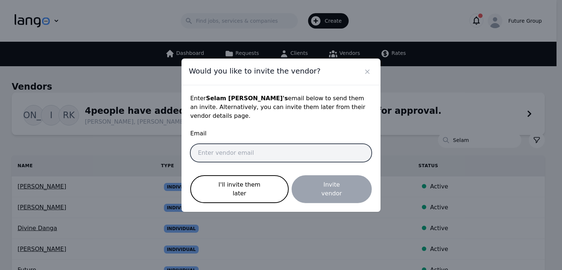
click at [249, 148] on input "email" at bounding box center [280, 153] width 181 height 18
paste input "[EMAIL_ADDRESS][PERSON_NAME][DOMAIN_NAME]"
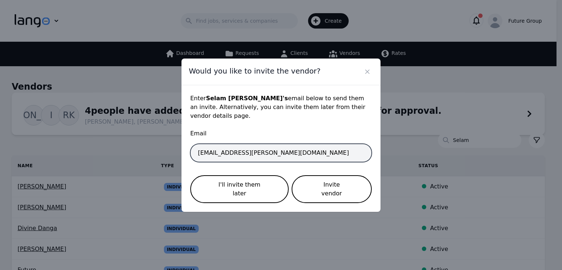
type input "[EMAIL_ADDRESS][PERSON_NAME][DOMAIN_NAME]"
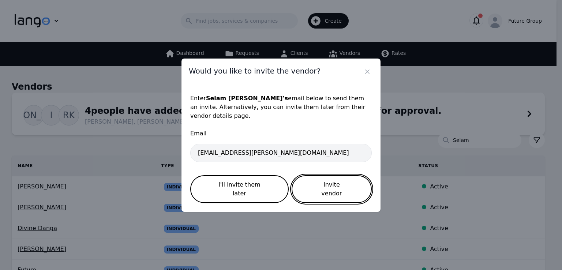
click at [332, 184] on button "Invite vendor" at bounding box center [331, 189] width 80 height 28
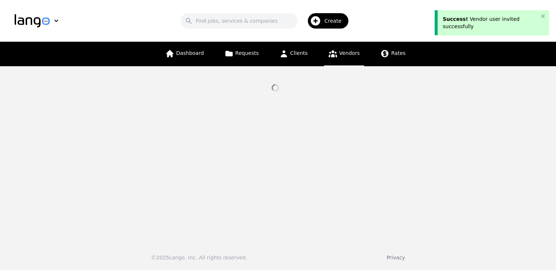
select select "active"
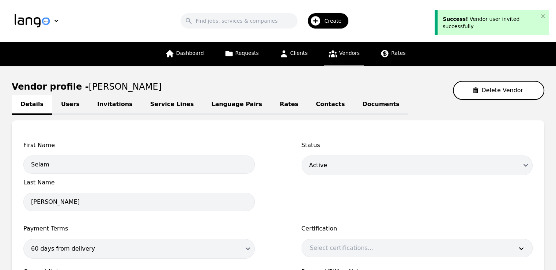
click at [203, 107] on link "Language Pairs" at bounding box center [237, 105] width 68 height 20
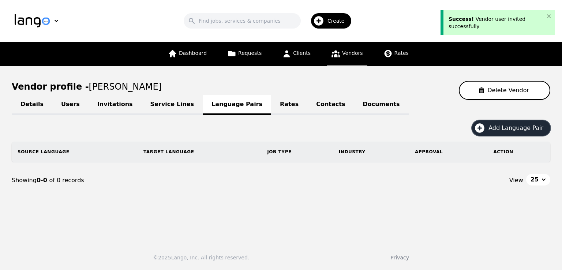
click at [494, 128] on span "Add Language Pair" at bounding box center [518, 128] width 60 height 9
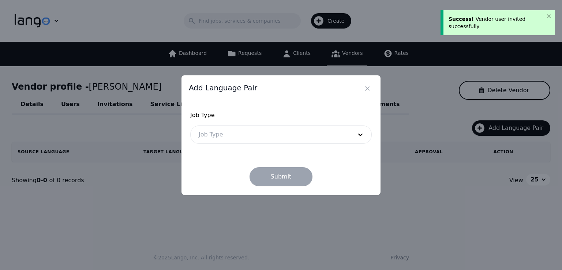
click at [251, 141] on div at bounding box center [270, 135] width 159 height 18
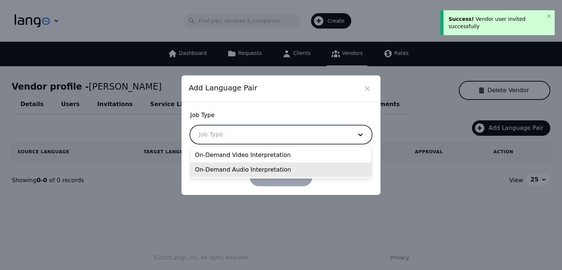
click at [234, 168] on div "On-Demand Audio Interpretation" at bounding box center [281, 169] width 181 height 15
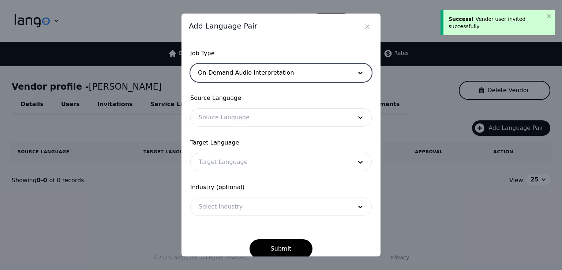
click at [212, 116] on div at bounding box center [270, 118] width 159 height 18
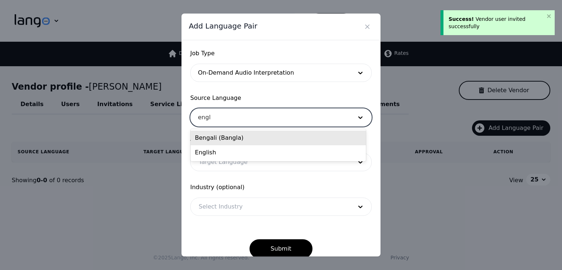
type input "engli"
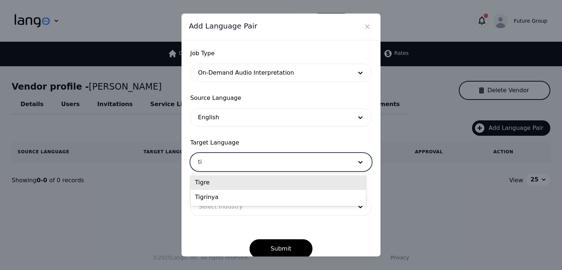
type input "tig"
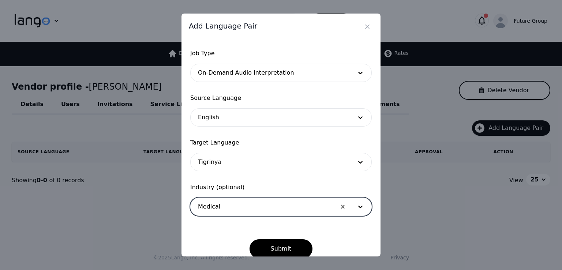
click at [249, 239] on button "Submit" at bounding box center [280, 248] width 63 height 19
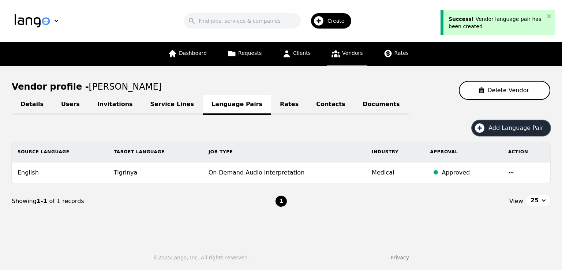
click at [493, 126] on button "Add Language Pair" at bounding box center [511, 127] width 78 height 15
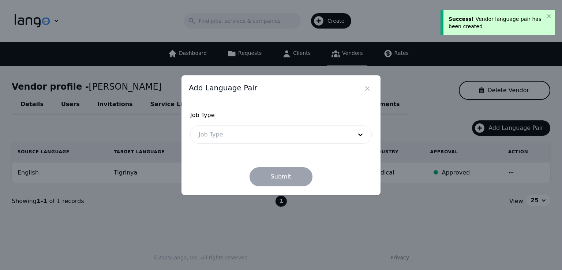
click at [235, 133] on div at bounding box center [270, 135] width 159 height 18
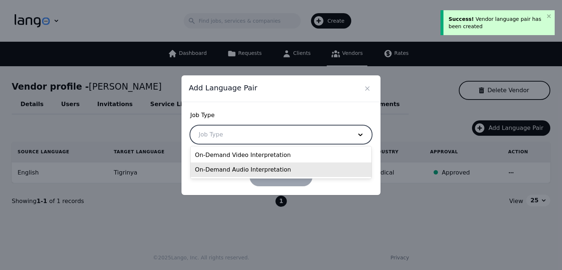
click at [241, 169] on div "On-Demand Audio Interpretation" at bounding box center [281, 169] width 181 height 15
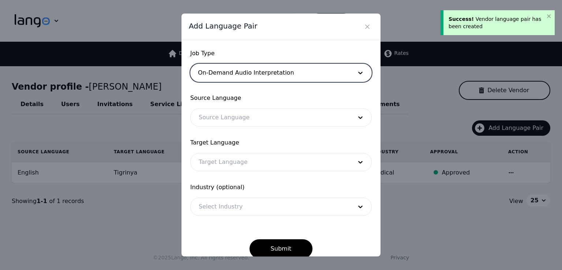
click at [206, 117] on div at bounding box center [270, 118] width 159 height 18
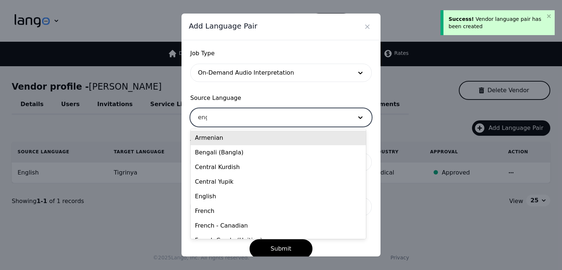
type input "engl"
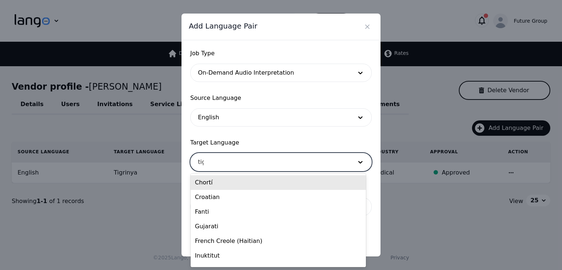
type input "tigr"
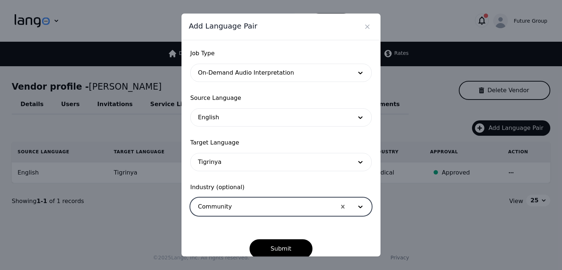
click at [249, 239] on button "Submit" at bounding box center [280, 248] width 63 height 19
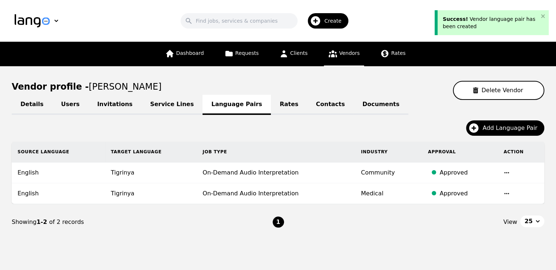
click at [400, 232] on nav "Showing 1-2 of 2 records 1 View 25" at bounding box center [278, 222] width 533 height 36
